Goal: Task Accomplishment & Management: Complete application form

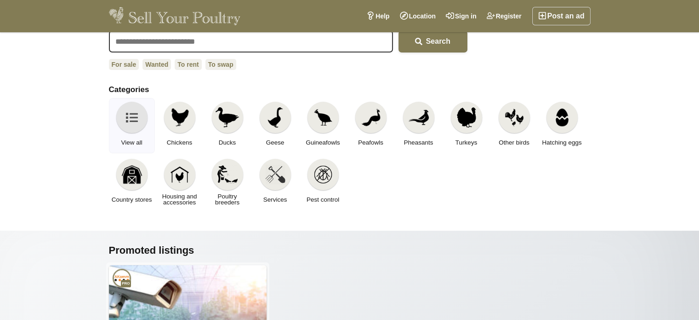
click at [181, 119] on img at bounding box center [180, 117] width 20 height 20
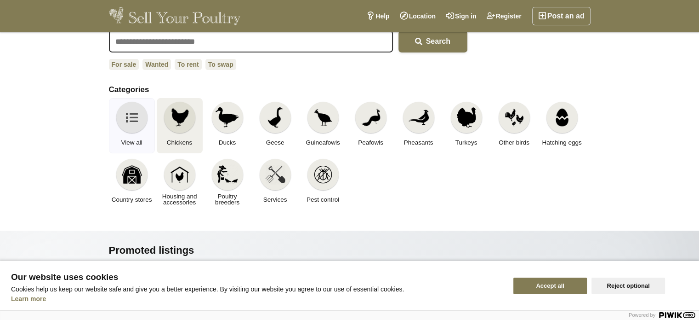
scroll to position [46, 0]
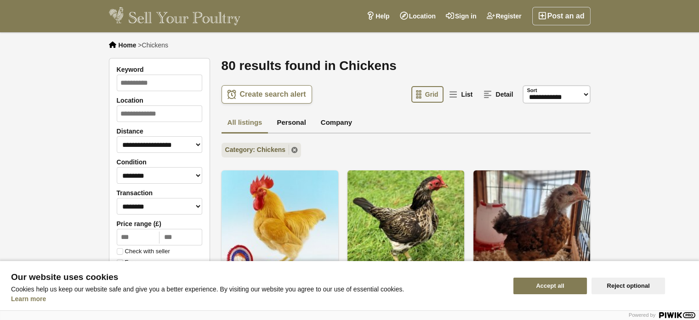
click at [568, 290] on button "Accept all" at bounding box center [551, 285] width 74 height 17
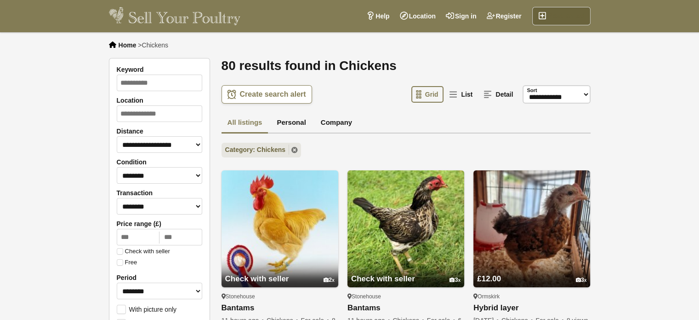
click at [555, 15] on link "Post an ad" at bounding box center [561, 16] width 58 height 18
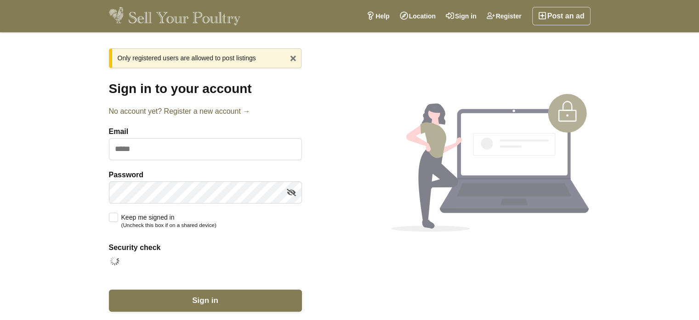
click at [149, 112] on link "No account yet? Register a new account →" at bounding box center [205, 111] width 193 height 11
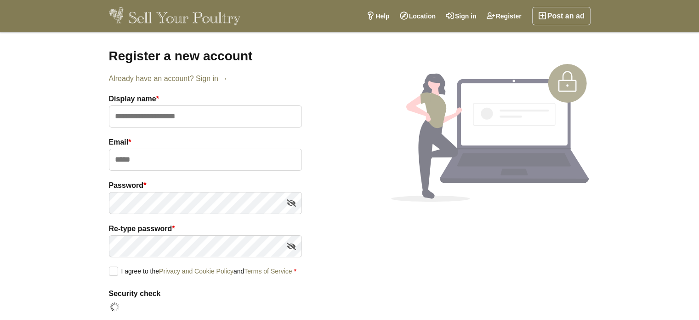
click at [160, 128] on div "Display name *" at bounding box center [205, 114] width 193 height 43
click at [160, 118] on input "text" at bounding box center [205, 116] width 193 height 22
click at [385, 172] on section "Register a new account Already have an account? Sign in → Display name * Email …" at bounding box center [350, 205] width 497 height 314
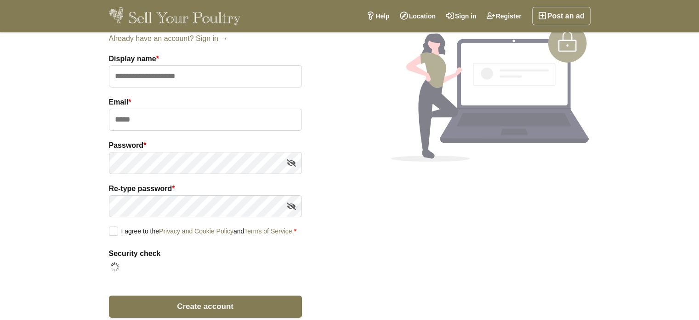
scroll to position [39, 0]
